Goal: Information Seeking & Learning: Find specific fact

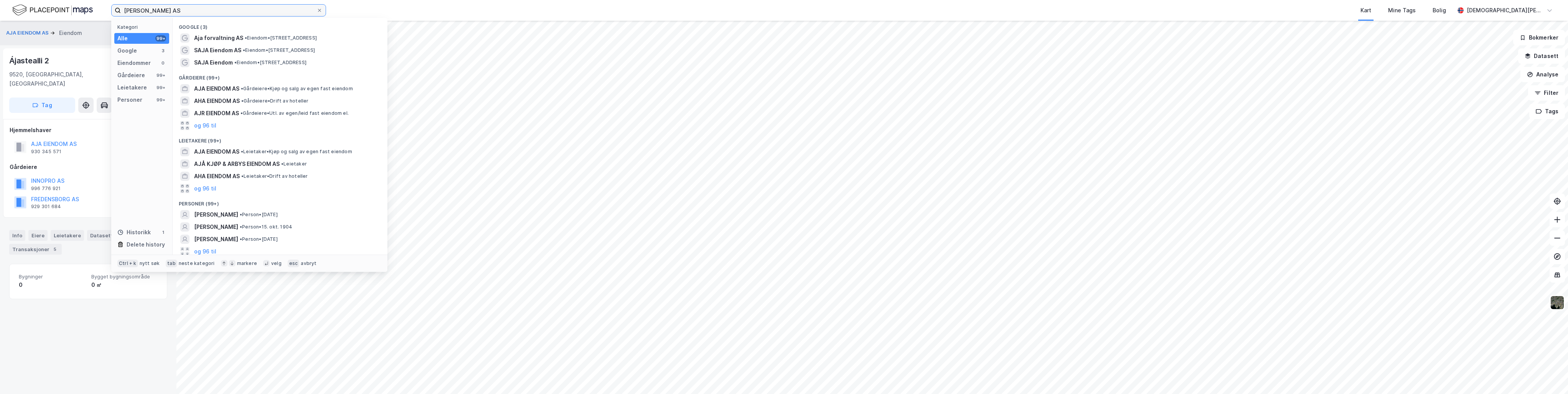
click at [200, 16] on input "[PERSON_NAME] AS" at bounding box center [218, 10] width 195 height 12
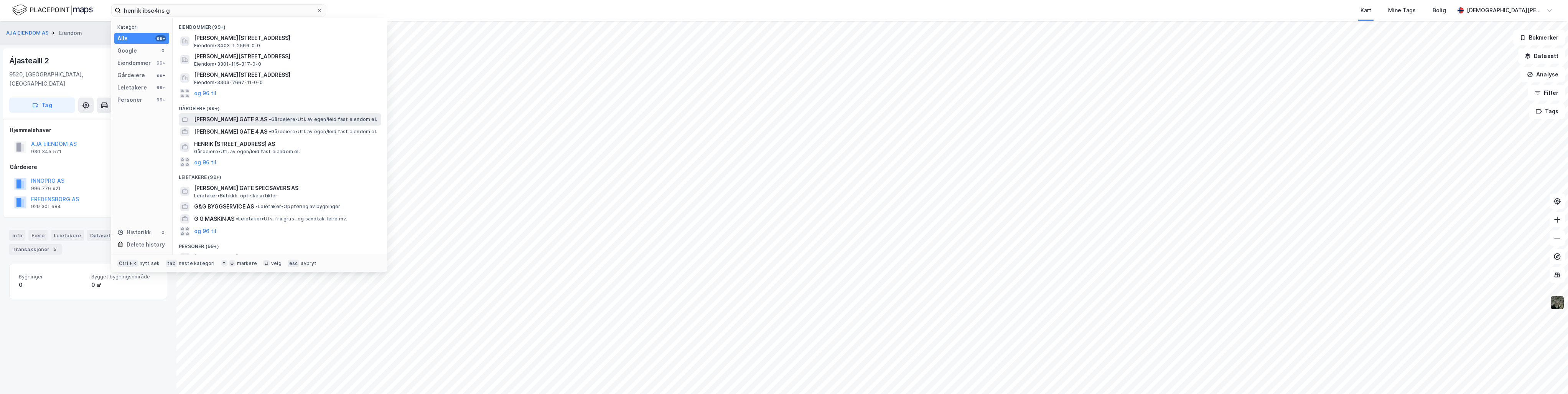
click at [237, 119] on span "[PERSON_NAME] GATE 8 AS" at bounding box center [231, 119] width 73 height 9
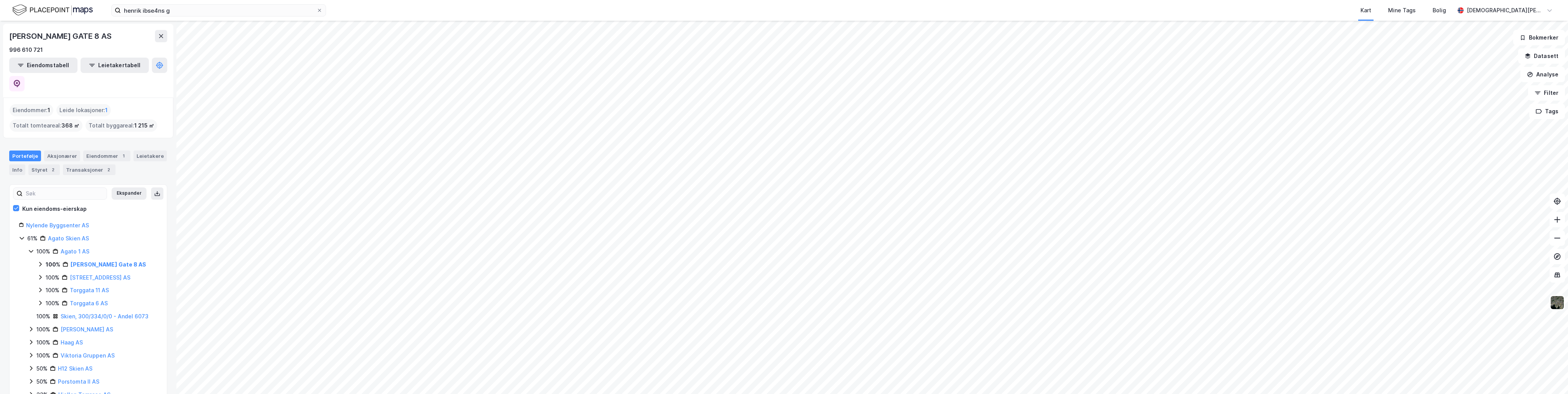
click at [221, 18] on div "henrik ibse4ns g Kart Mine Tags Bolig [DEMOGRAPHIC_DATA][PERSON_NAME]" at bounding box center [784, 10] width 1568 height 21
click at [198, 10] on input "henrik ibse4ns g" at bounding box center [218, 10] width 195 height 12
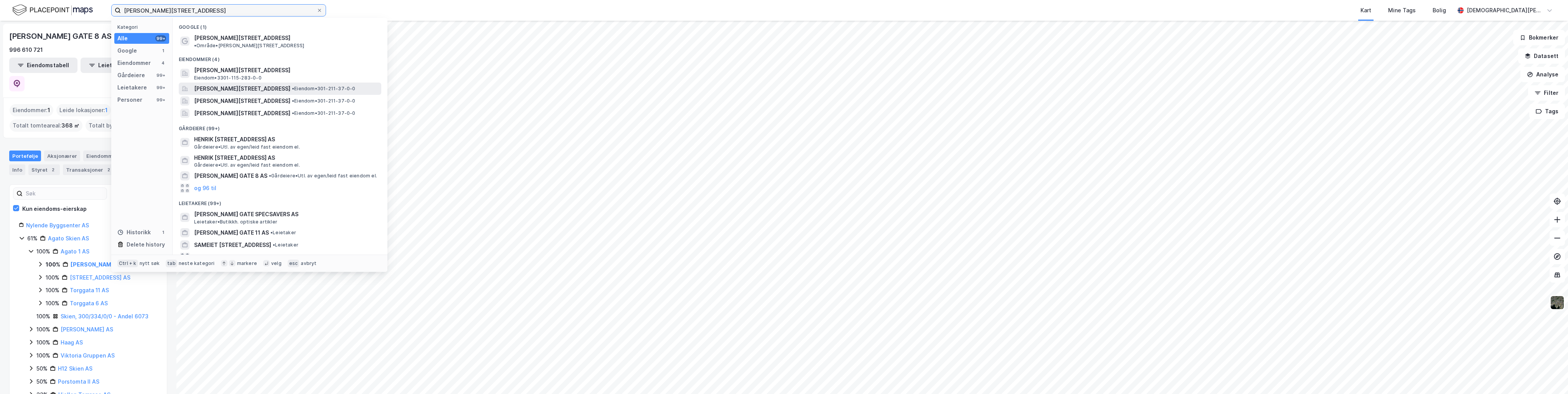
type input "[PERSON_NAME][STREET_ADDRESS]"
click at [260, 84] on span "[PERSON_NAME][STREET_ADDRESS]" at bounding box center [242, 88] width 96 height 9
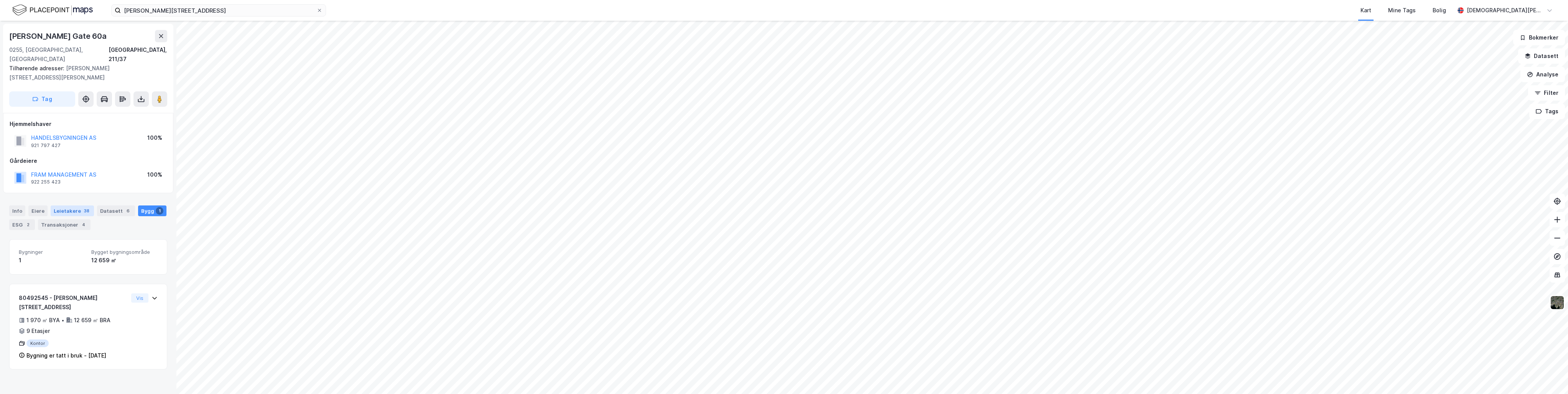
click at [66, 205] on div "Leietakere 38" at bounding box center [72, 211] width 43 height 11
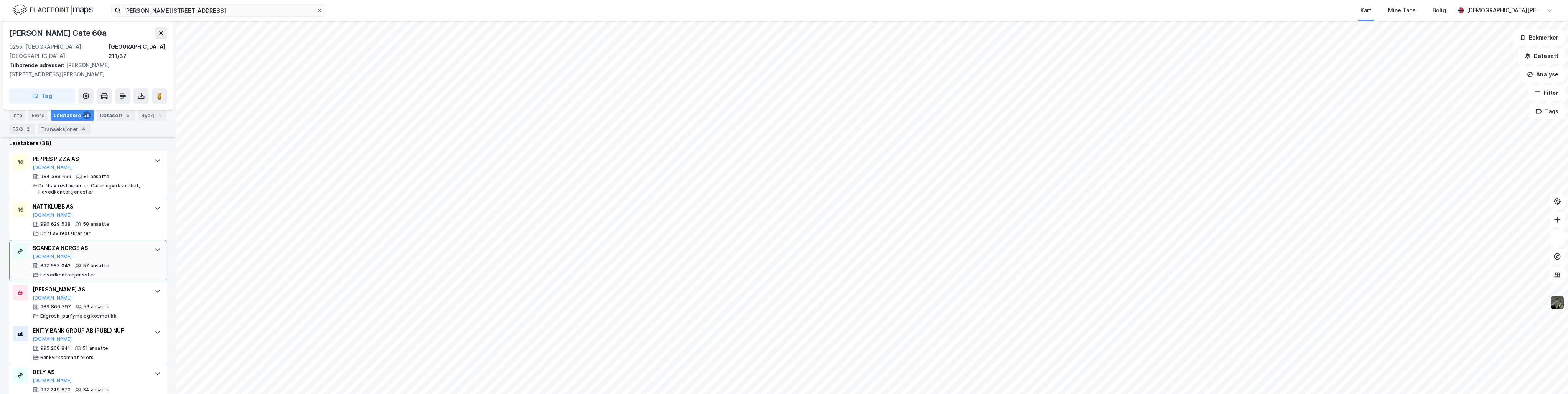
scroll to position [230, 0]
click at [89, 207] on div "NATTKLUBB AS [DOMAIN_NAME] 996 629 538 58 ansatte Drift av restauranter" at bounding box center [90, 216] width 114 height 35
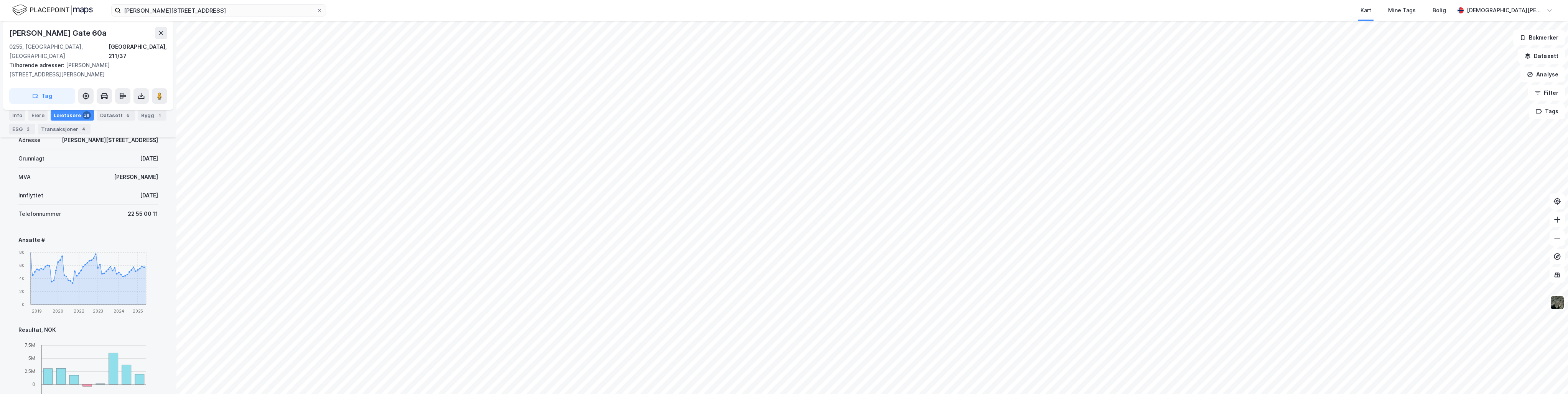
scroll to position [269, 0]
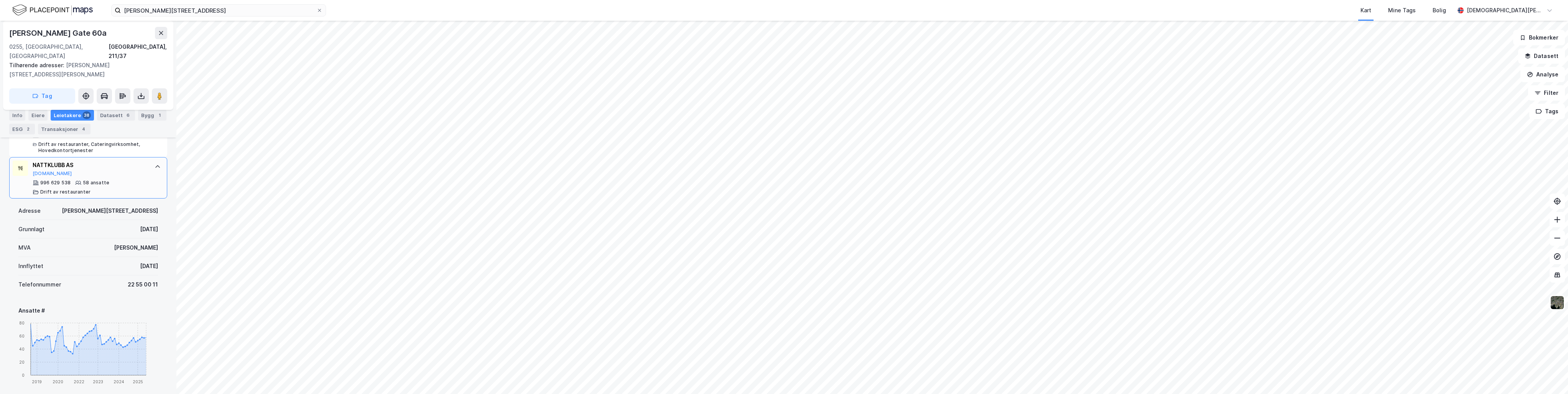
click at [61, 160] on div "NATTKLUBB AS" at bounding box center [90, 164] width 114 height 9
